Goal: Task Accomplishment & Management: Manage account settings

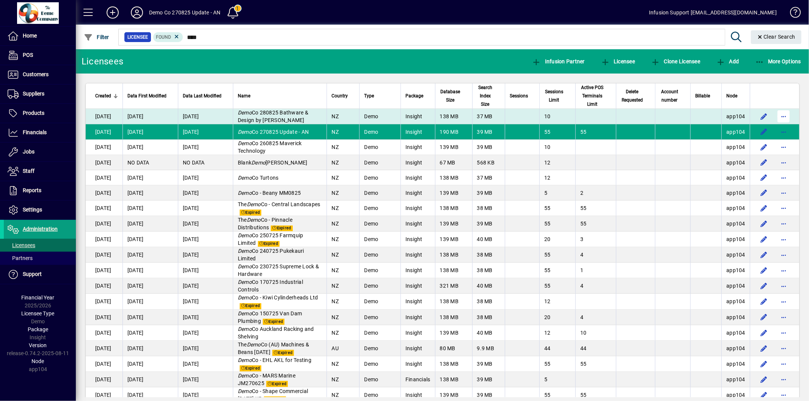
click at [775, 113] on span "button" at bounding box center [783, 116] width 18 height 18
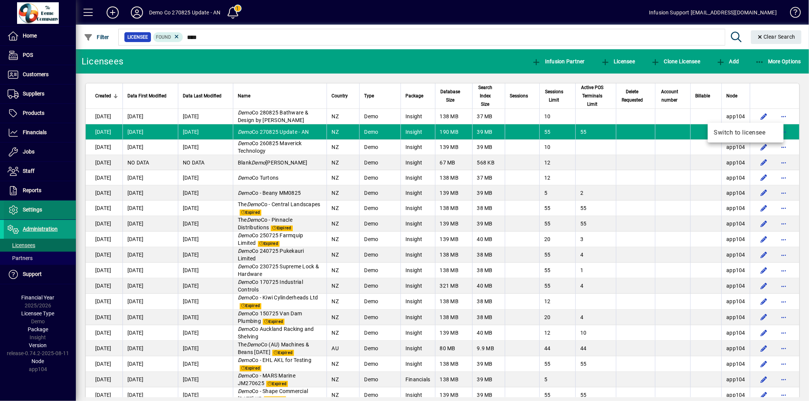
click at [35, 210] on div at bounding box center [404, 200] width 809 height 401
click at [35, 210] on span "Settings" at bounding box center [32, 210] width 19 height 6
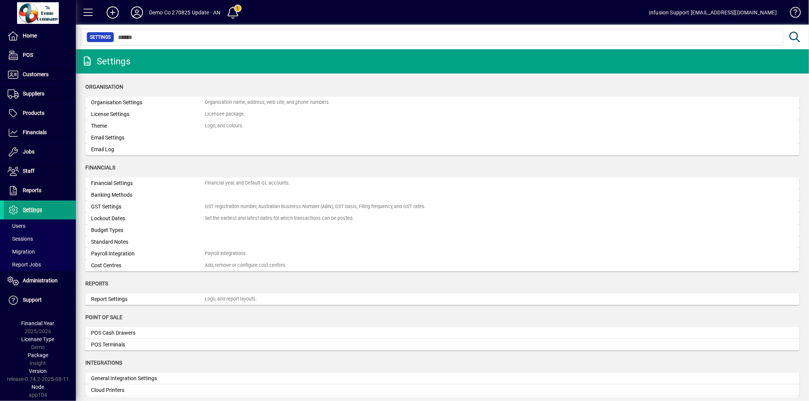
click at [104, 104] on div "Organisation Settings" at bounding box center [148, 103] width 114 height 8
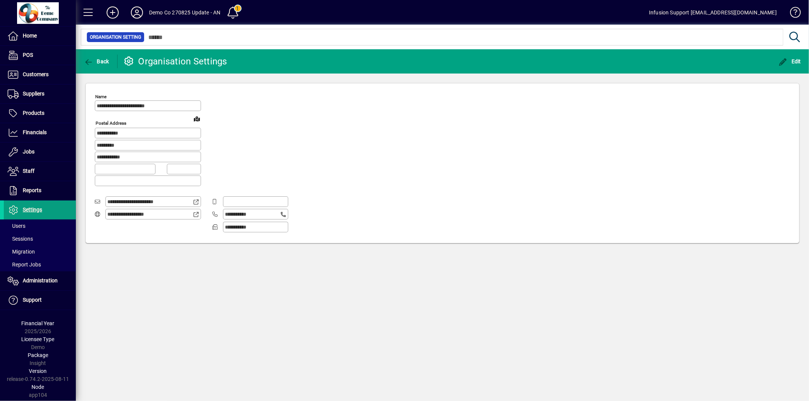
type input "**********"
click at [84, 63] on icon "button" at bounding box center [88, 62] width 9 height 8
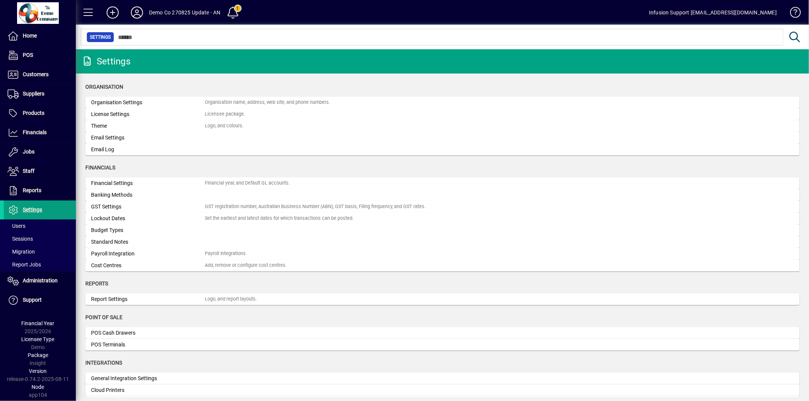
click at [133, 118] on div "License Settings" at bounding box center [148, 114] width 114 height 8
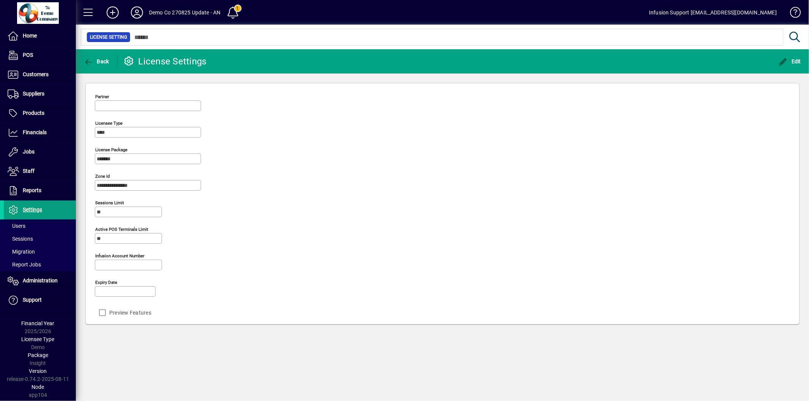
click at [118, 317] on div "Preview Features" at bounding box center [112, 312] width 34 height 15
click at [97, 316] on div "Preview Features" at bounding box center [112, 312] width 34 height 15
click at [780, 63] on icon "button" at bounding box center [783, 62] width 9 height 8
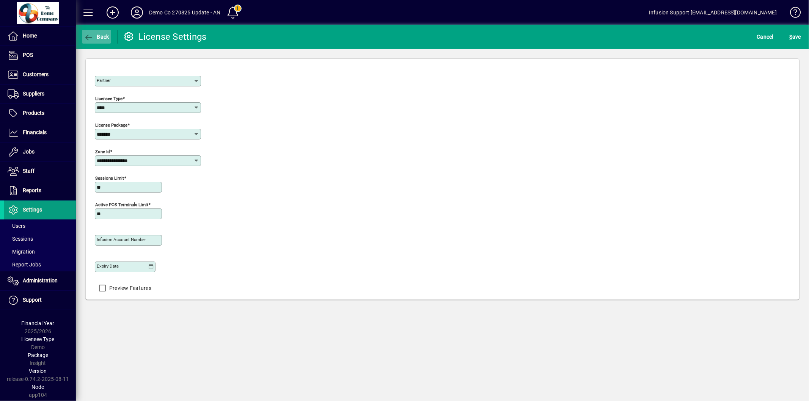
click at [89, 31] on span "button" at bounding box center [96, 37] width 29 height 18
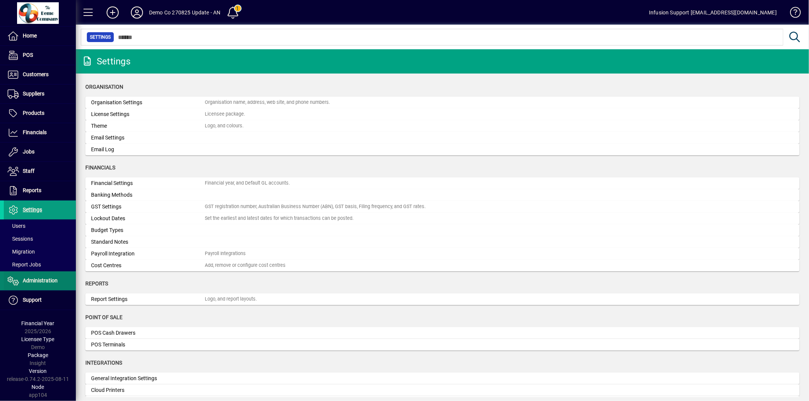
click at [44, 279] on span "Administration" at bounding box center [40, 281] width 35 height 6
